Goal: Transaction & Acquisition: Purchase product/service

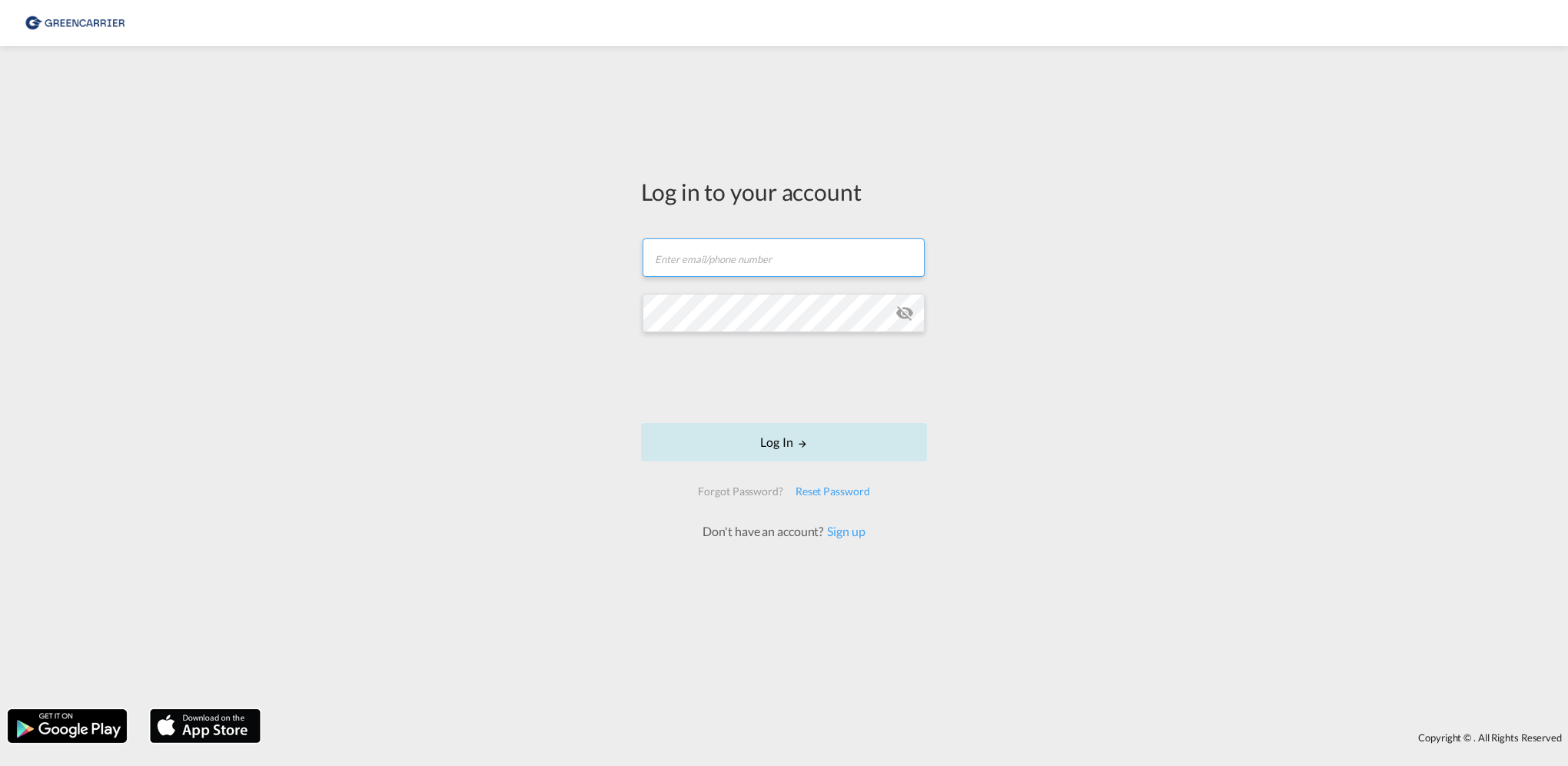
type input "[PERSON_NAME][EMAIL_ADDRESS][PERSON_NAME][DOMAIN_NAME]"
click at [802, 444] on md-icon "LOGIN" at bounding box center [802, 443] width 11 height 11
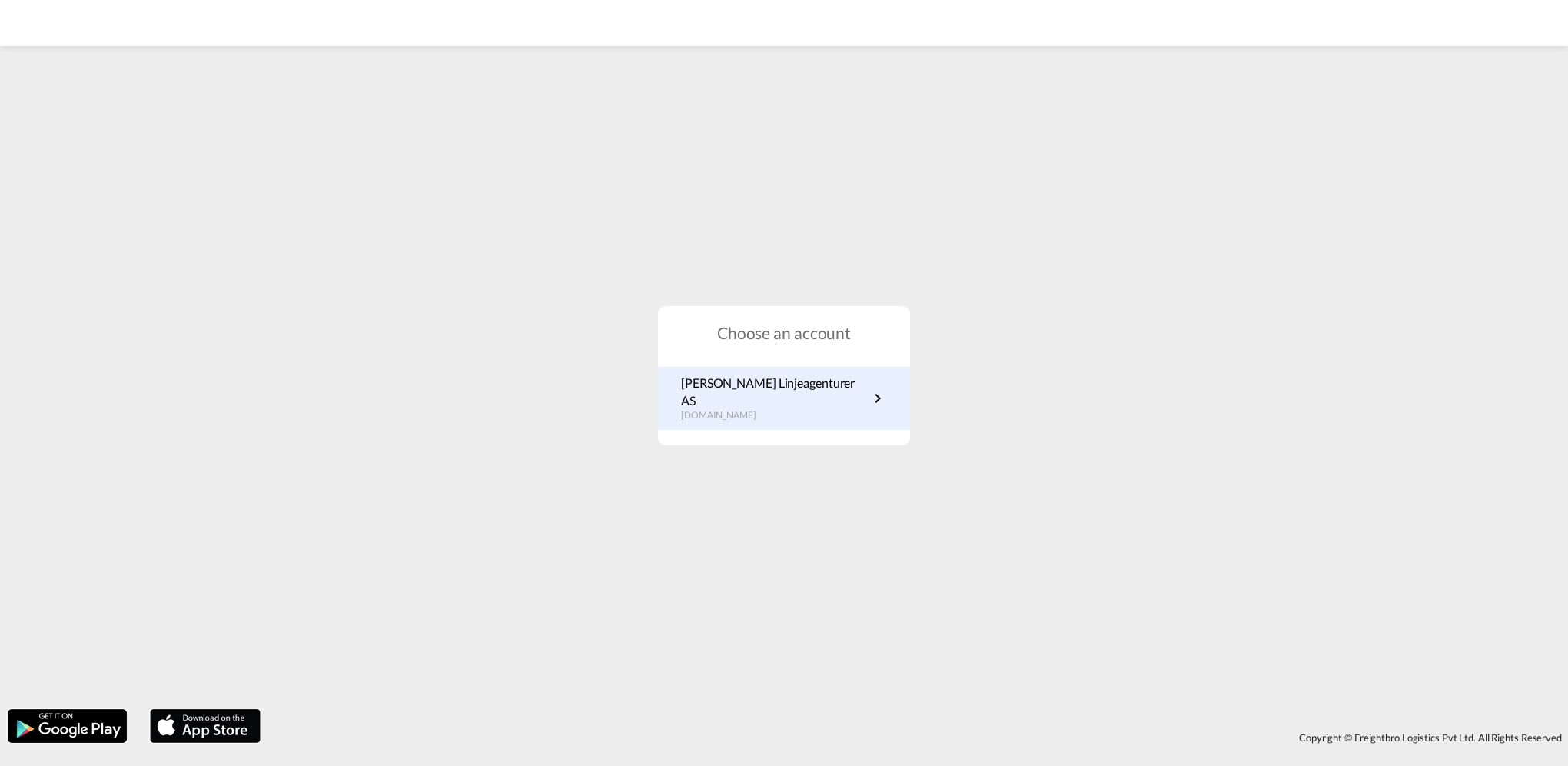
click at [762, 395] on p "[PERSON_NAME] Linjeagenturer AS" at bounding box center [774, 391] width 187 height 35
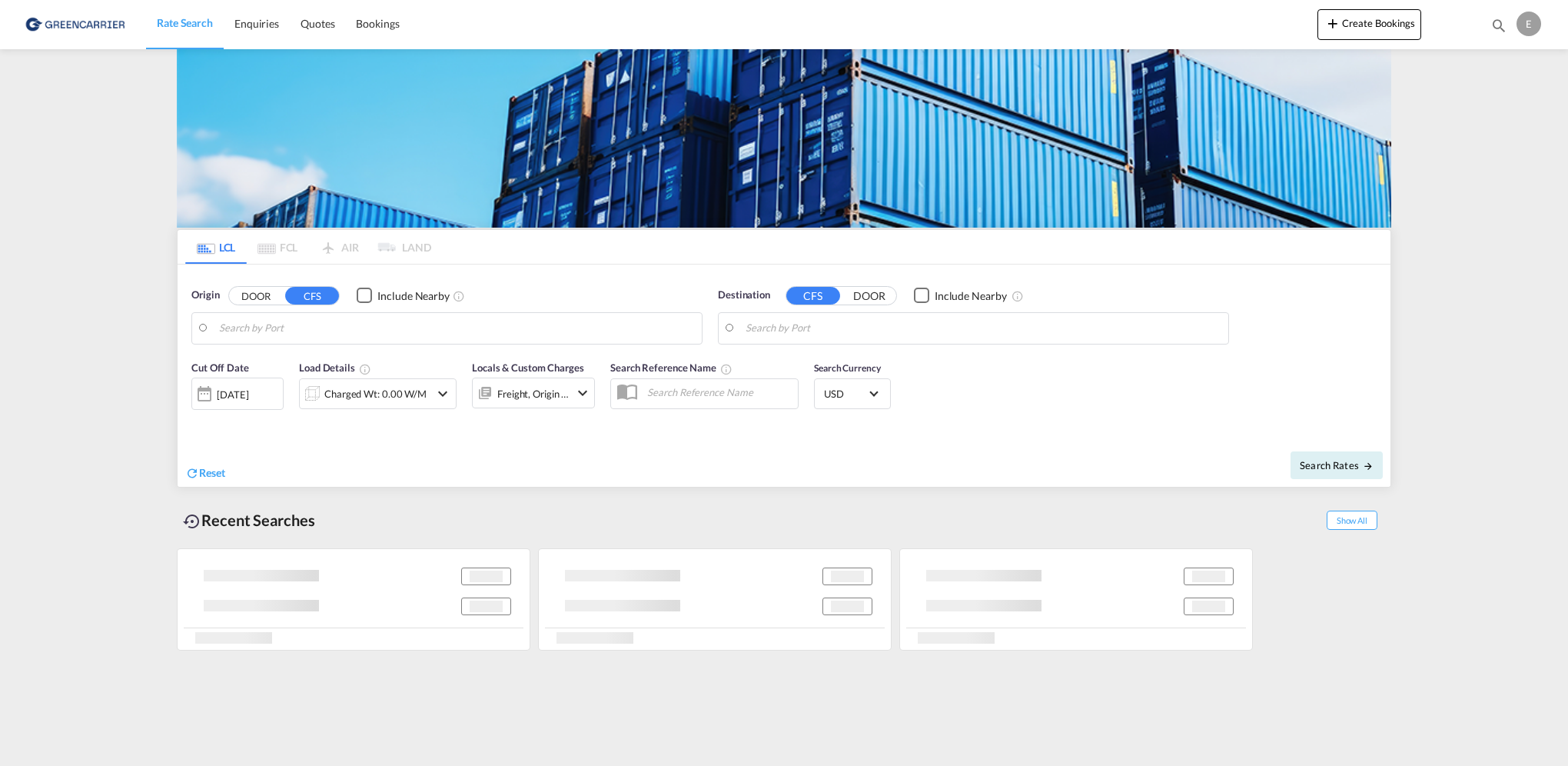
type input "[GEOGRAPHIC_DATA], NOOSL"
type input "Dalian, LN, CNDLC"
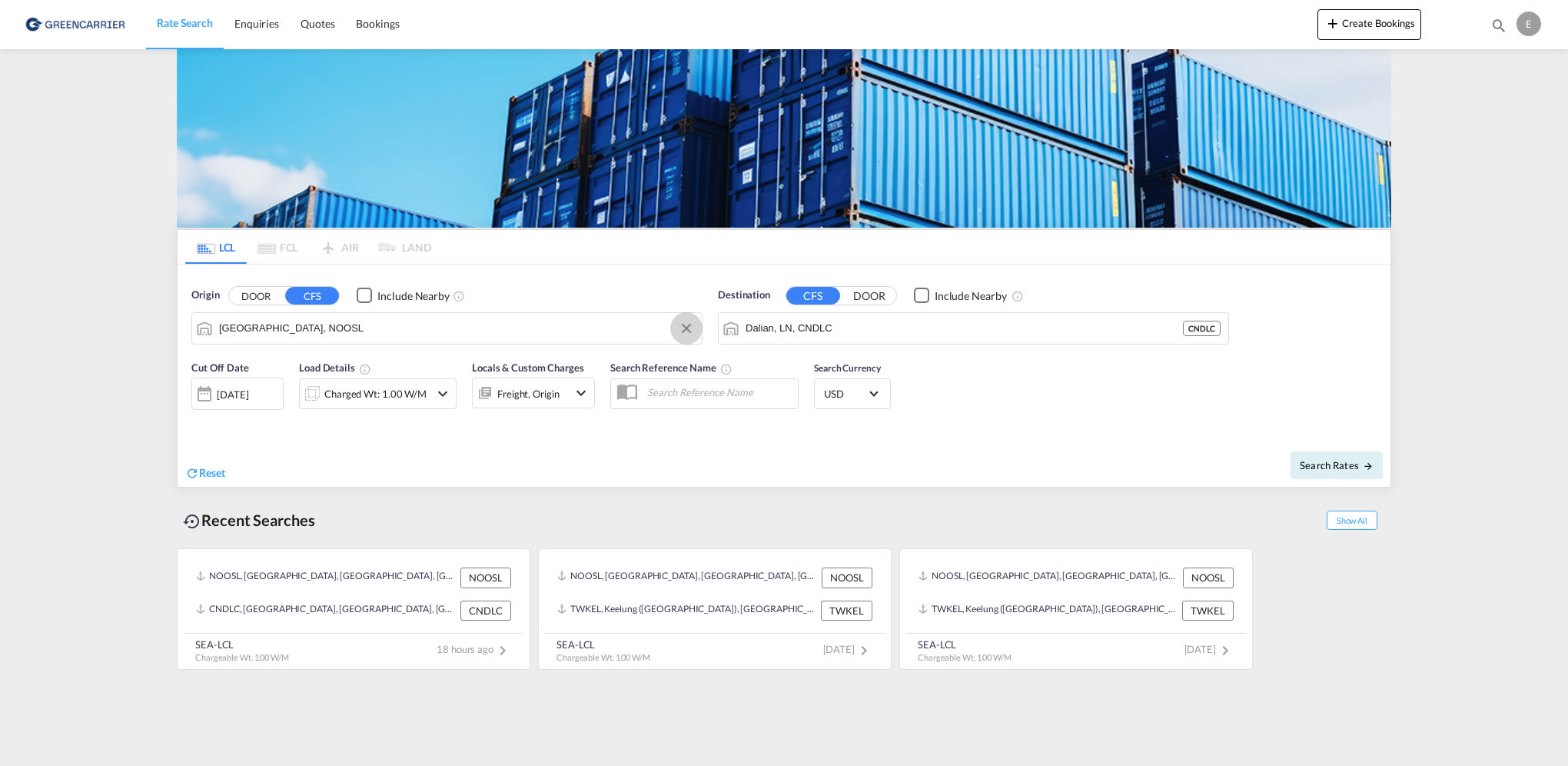
click at [676, 328] on button "Clear Input" at bounding box center [687, 328] width 23 height 23
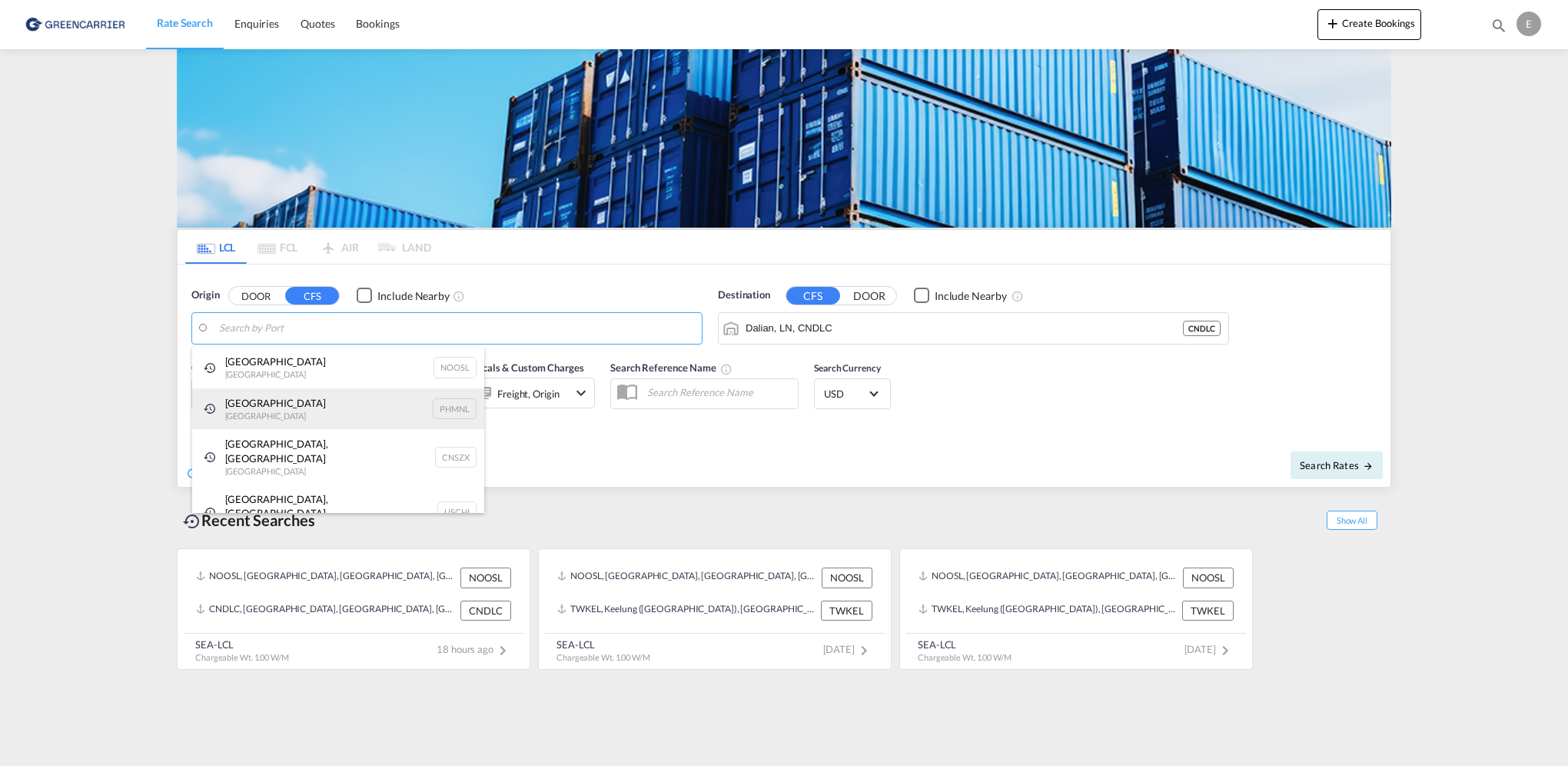
click at [285, 406] on div "Manila Philippines PHMNL" at bounding box center [338, 409] width 292 height 42
type input "Manila, PHMNL"
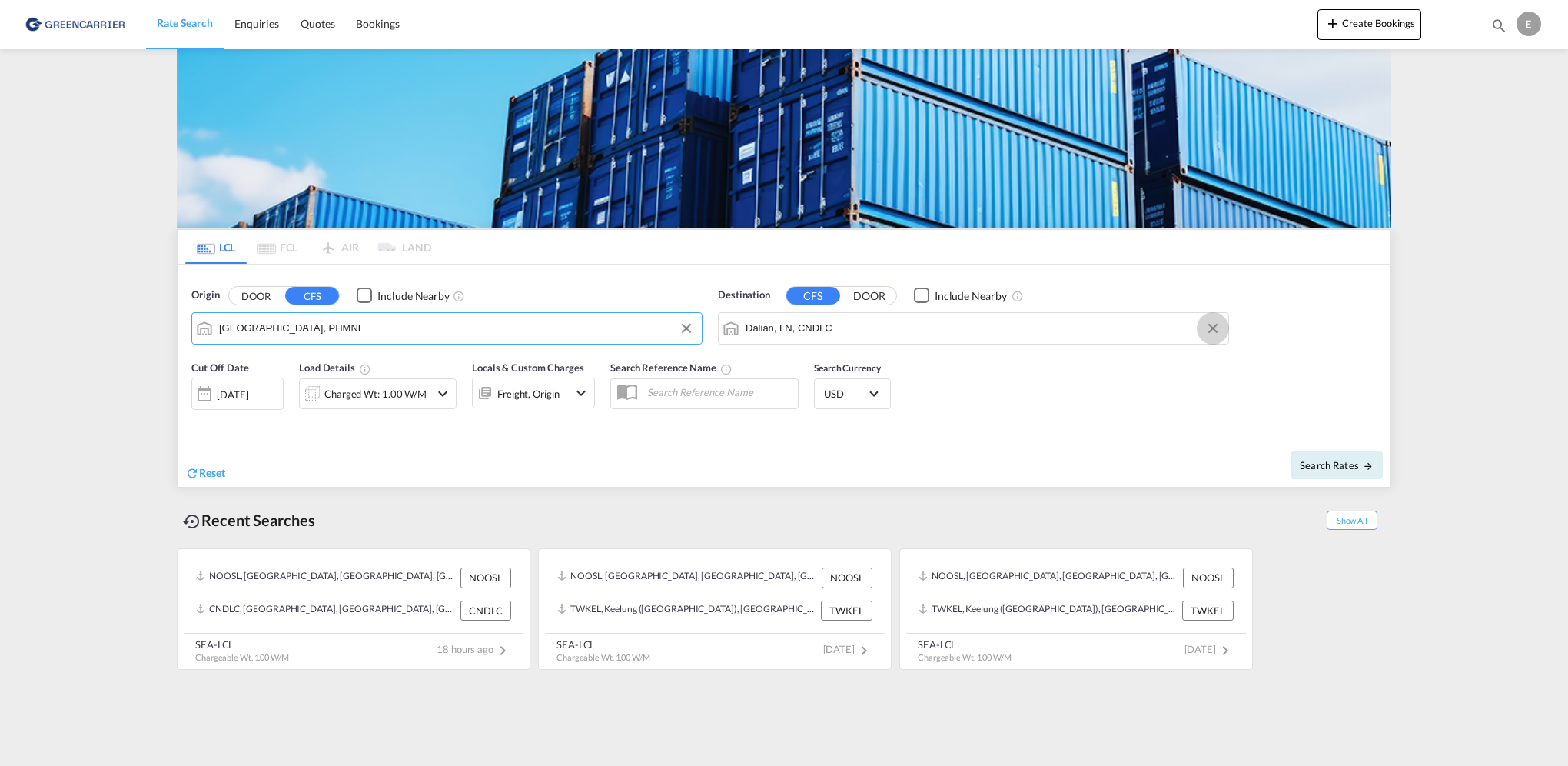
click at [1211, 330] on button "Clear Input" at bounding box center [1213, 328] width 23 height 23
click at [1007, 326] on input "Search by Port" at bounding box center [983, 328] width 475 height 23
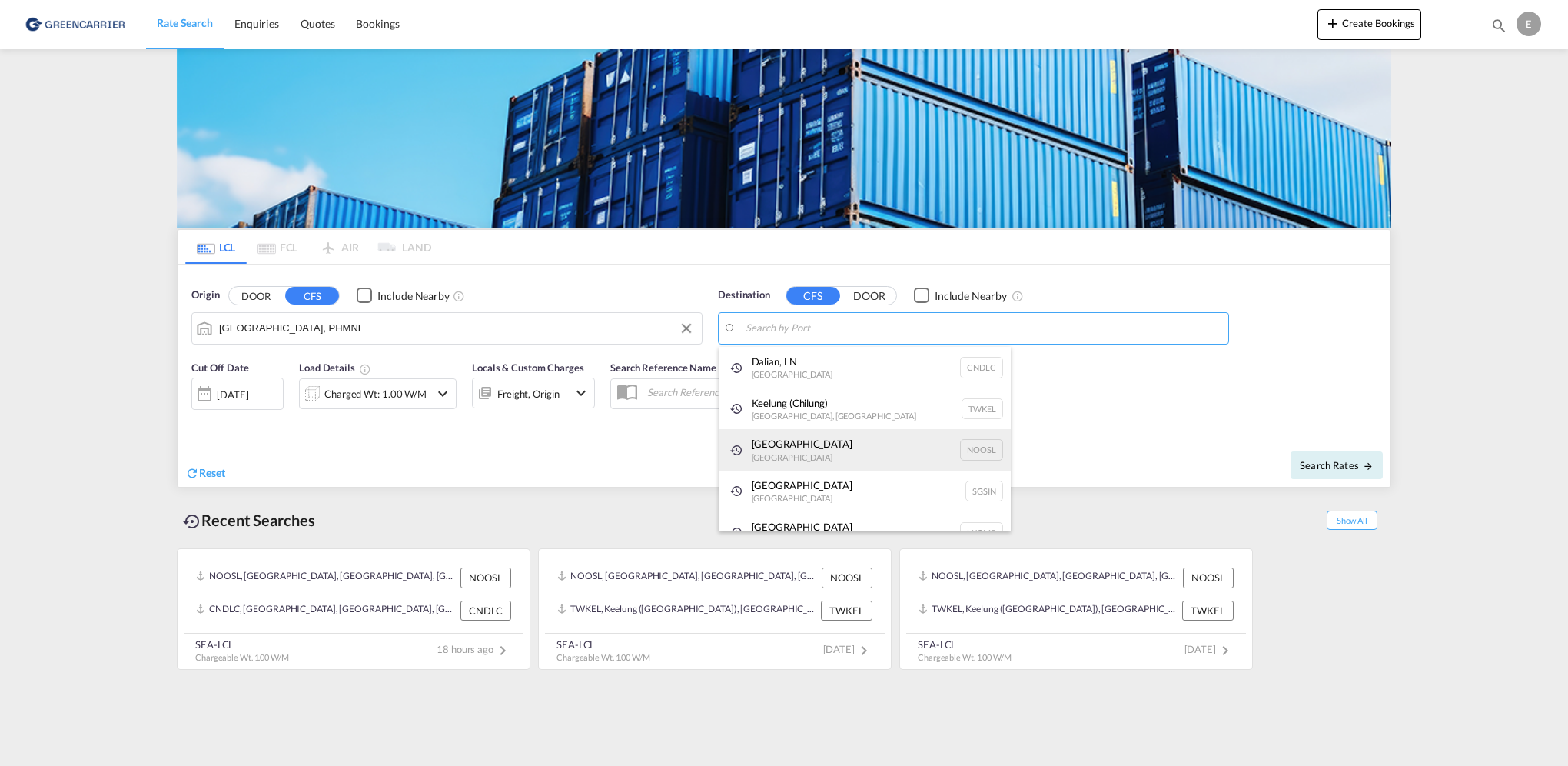
click at [839, 448] on div "Oslo Norway NOOSL" at bounding box center [864, 450] width 292 height 42
type input "Oslo, NOOSL"
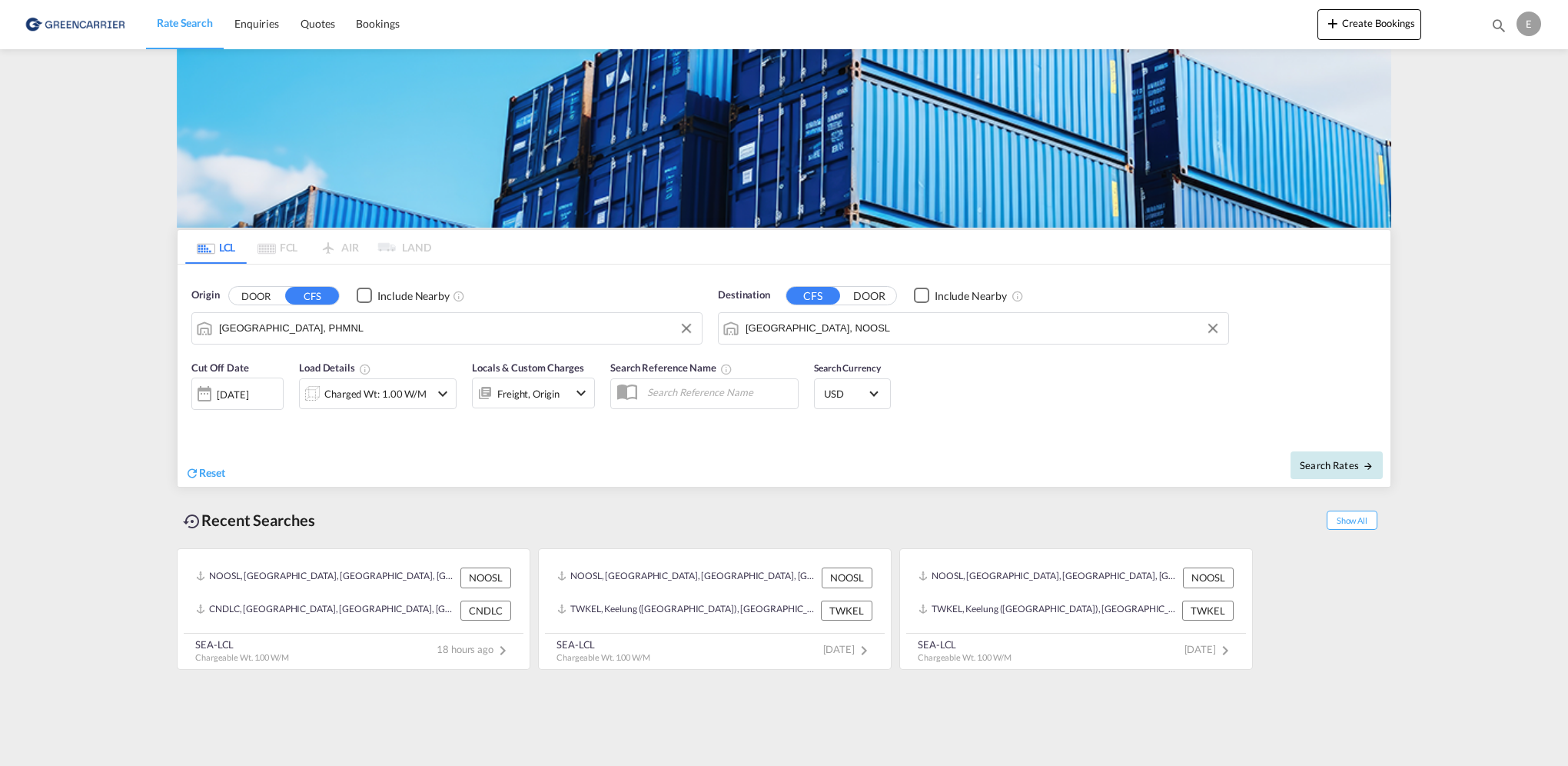
click at [1341, 469] on span "Search Rates" at bounding box center [1336, 465] width 74 height 12
type input "PHMNL to NOOSL / 17 Sep 2025"
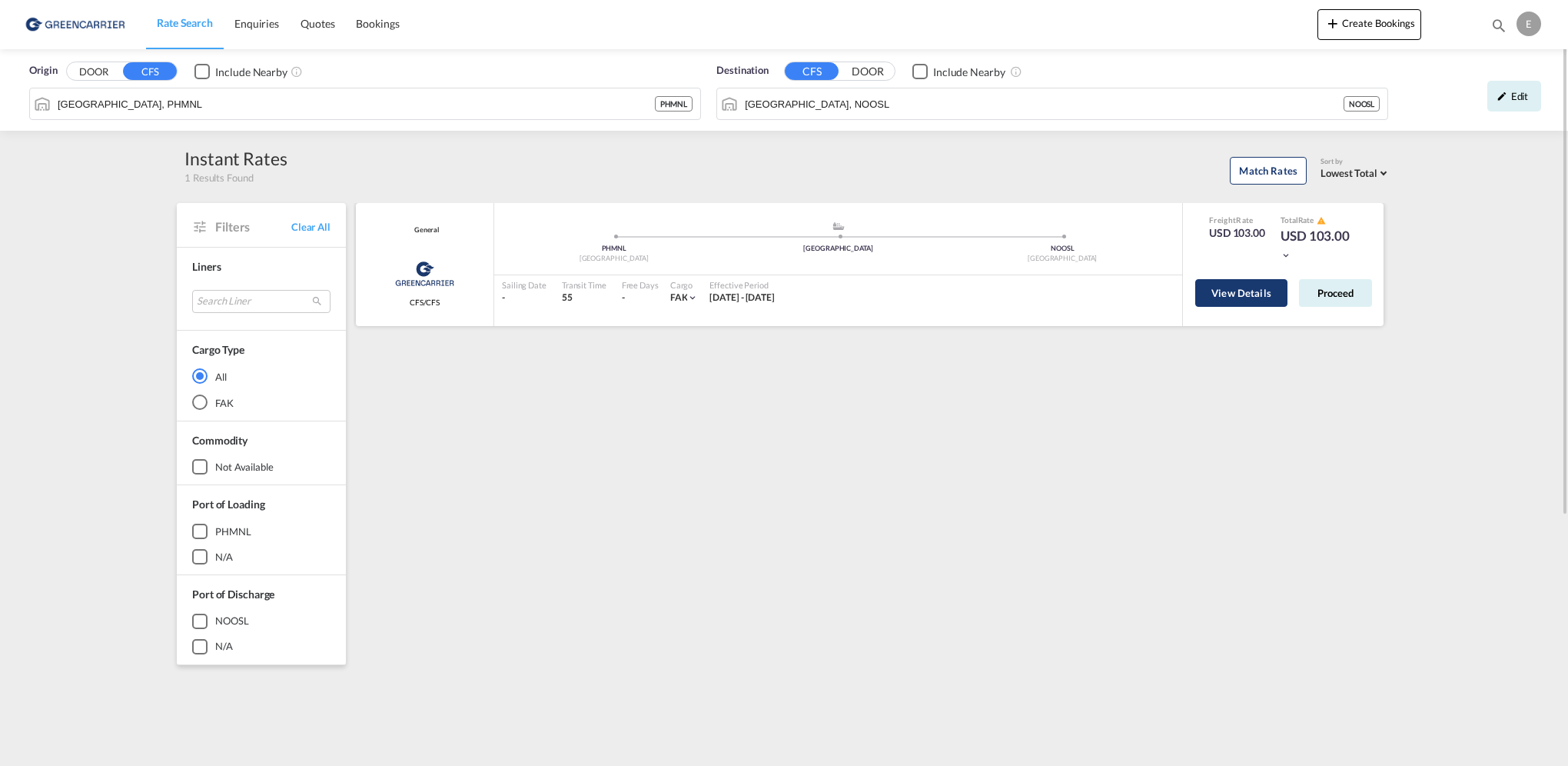
click at [1266, 299] on button "View Details" at bounding box center [1241, 292] width 92 height 28
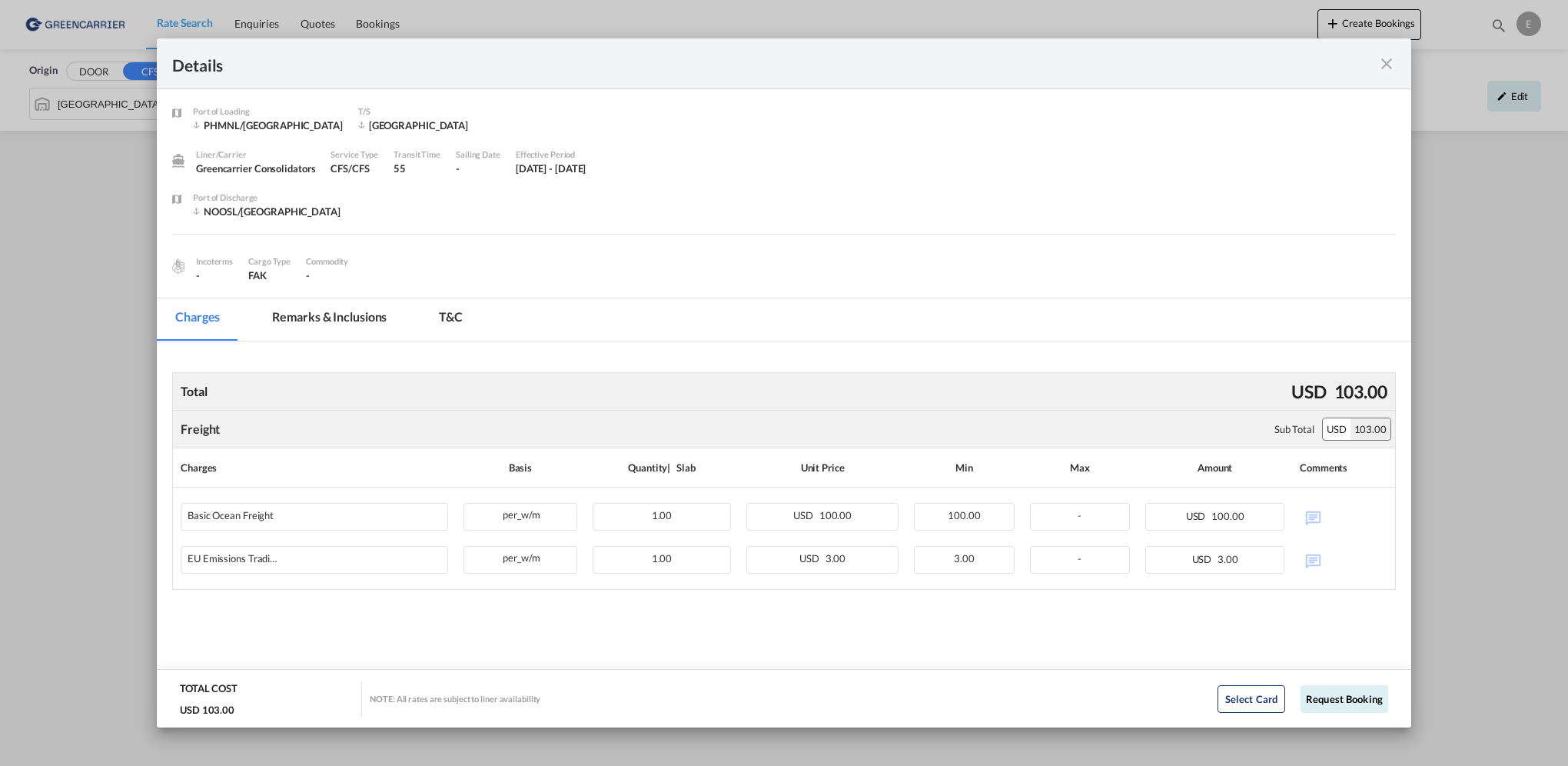
click at [1386, 66] on md-icon "icon-close fg-AAA8AD m-0 cursor" at bounding box center [1386, 63] width 19 height 19
